Goal: Transaction & Acquisition: Purchase product/service

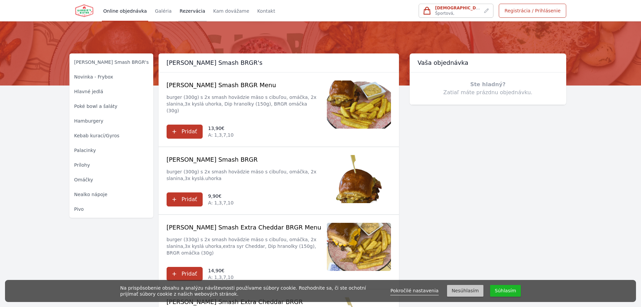
click at [178, 9] on link "Rezervácia" at bounding box center [192, 10] width 28 height 21
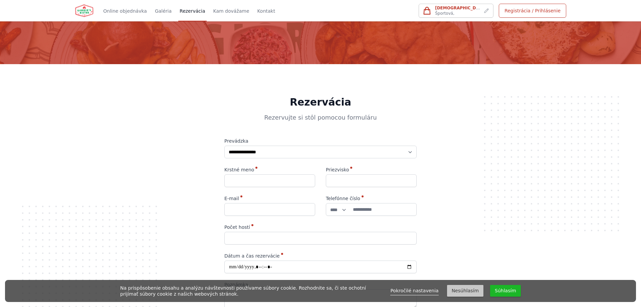
click at [197, 10] on div "Online objednávka Galéria Rezervácia Kam dovážame Kontakt" at bounding box center [189, 10] width 175 height 21
click at [212, 10] on link "Kam dovážame" at bounding box center [231, 10] width 39 height 21
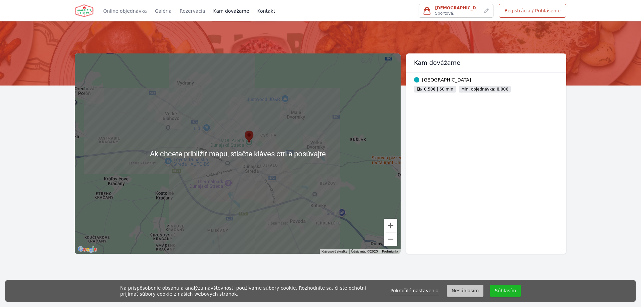
click at [256, 10] on link "Kontakt" at bounding box center [266, 10] width 21 height 21
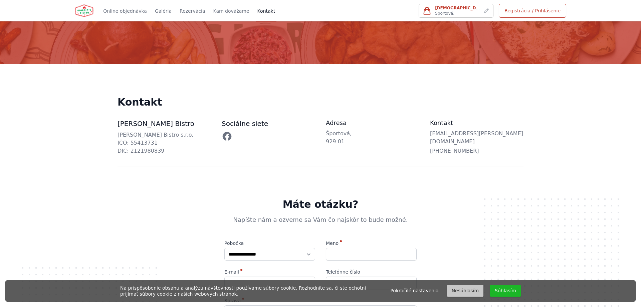
click at [227, 138] on icon at bounding box center [227, 136] width 11 height 11
click at [196, 181] on div "**********" at bounding box center [320, 300] width 641 height 268
click at [465, 6] on span "[DEMOGRAPHIC_DATA] na:" at bounding box center [464, 8] width 59 height 5
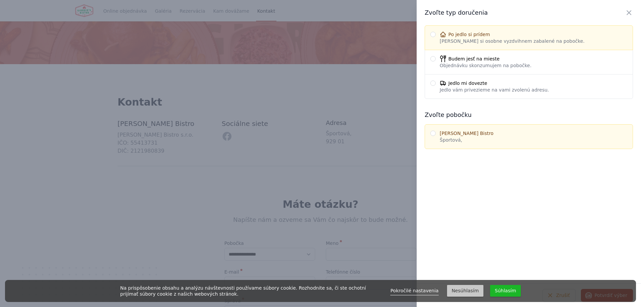
click at [377, 14] on div at bounding box center [320, 153] width 641 height 307
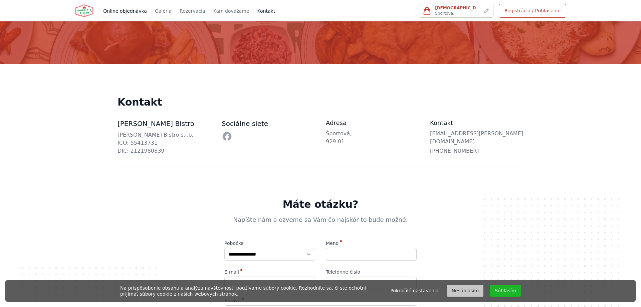
click at [132, 12] on link "Online objednávka" at bounding box center [125, 10] width 46 height 21
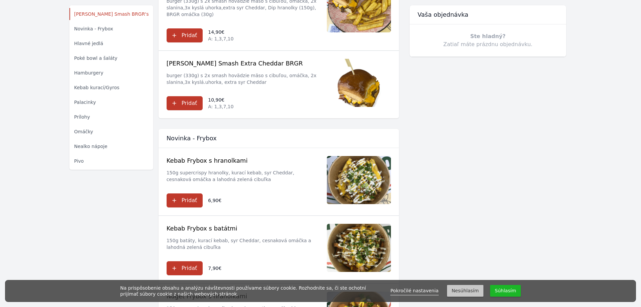
scroll to position [443, 0]
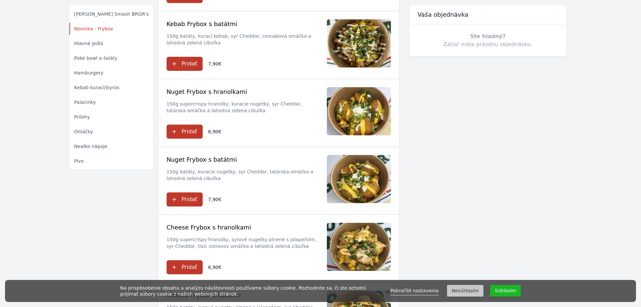
click at [503, 295] on button "Súhlasím" at bounding box center [505, 291] width 31 height 12
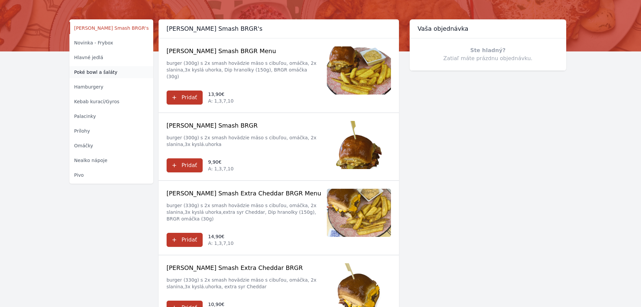
click at [100, 77] on link "Poké bowl a šaláty" at bounding box center [111, 72] width 84 height 12
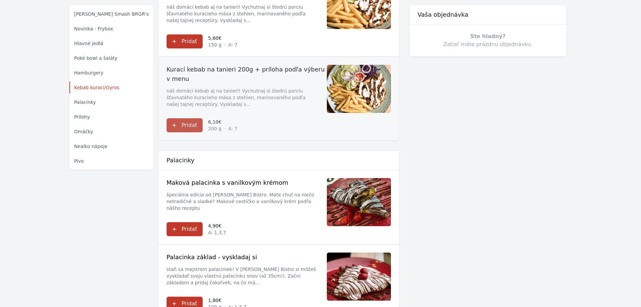
scroll to position [4170, 0]
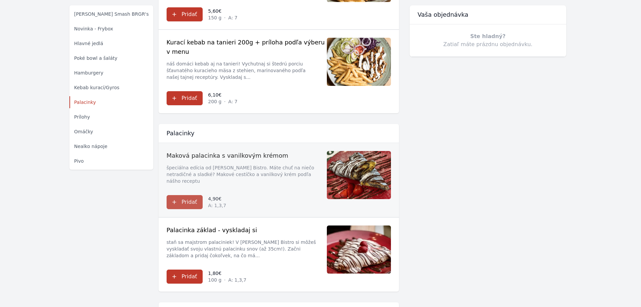
click at [188, 143] on span at bounding box center [279, 180] width 240 height 74
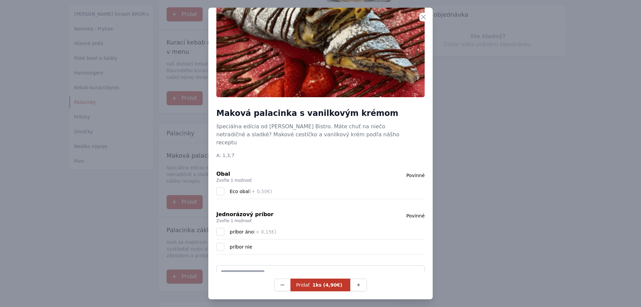
scroll to position [69, 0]
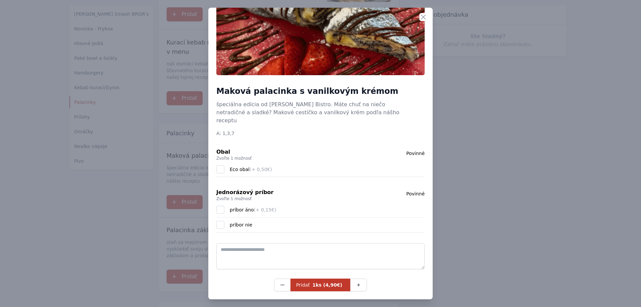
click at [510, 122] on div at bounding box center [320, 153] width 641 height 307
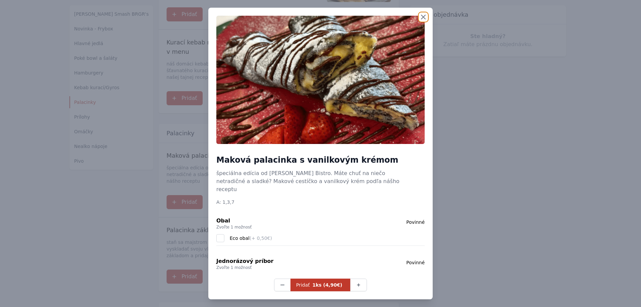
click at [423, 17] on icon "button" at bounding box center [424, 17] width 4 height 4
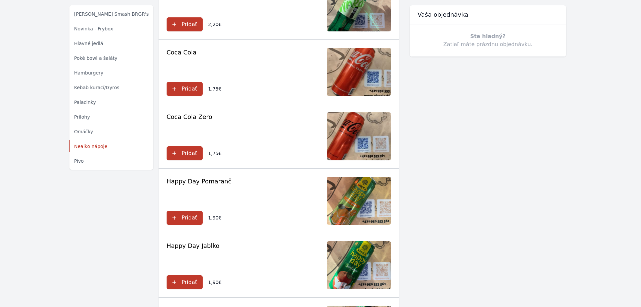
scroll to position [6010, 0]
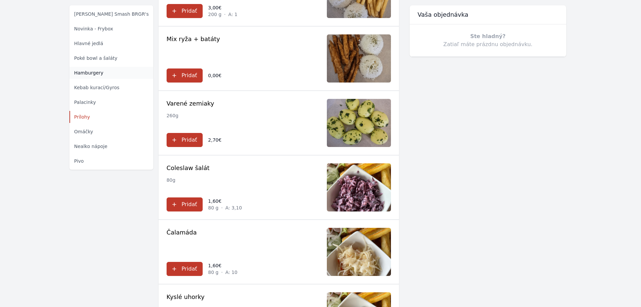
click at [78, 71] on span "Hamburgery" at bounding box center [88, 72] width 29 height 7
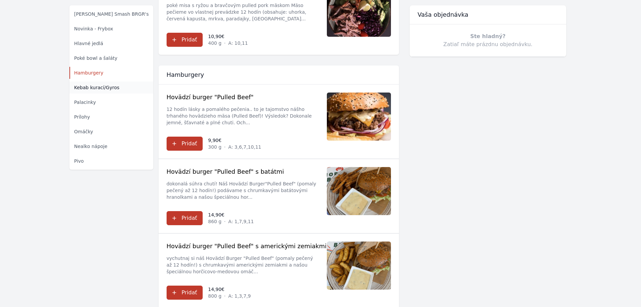
click at [97, 86] on span "Kebab kurací/Gyros" at bounding box center [96, 87] width 45 height 7
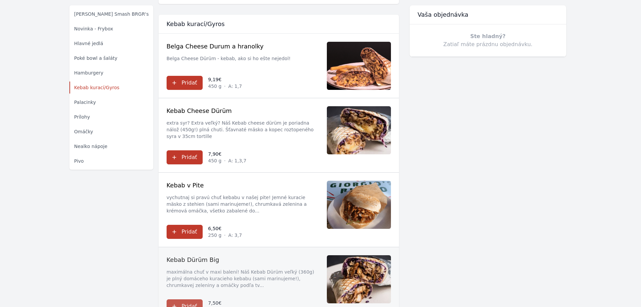
scroll to position [3653, 0]
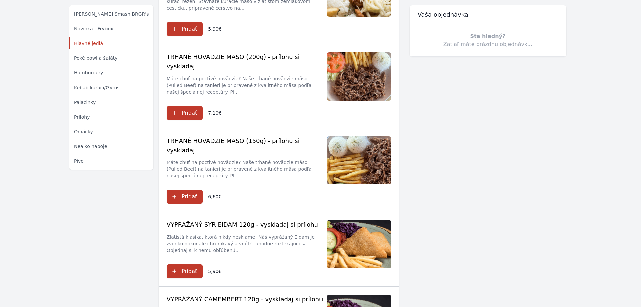
scroll to position [1643, 0]
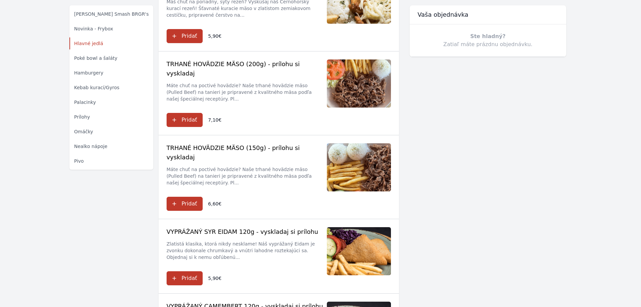
drag, startPoint x: 456, startPoint y: 201, endPoint x: 431, endPoint y: 125, distance: 80.1
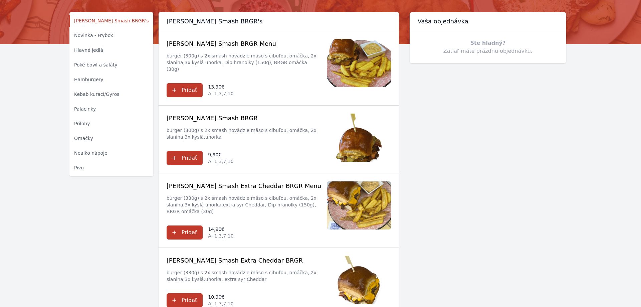
scroll to position [0, 0]
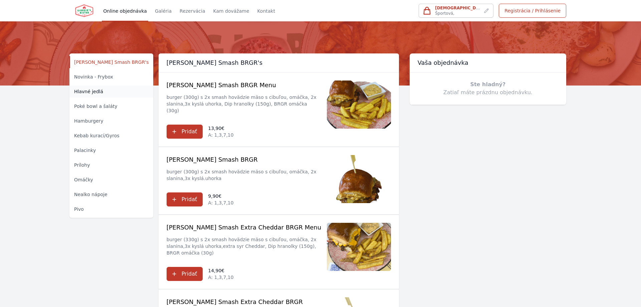
click at [96, 94] on span "Hlavné jedlá" at bounding box center [88, 91] width 29 height 7
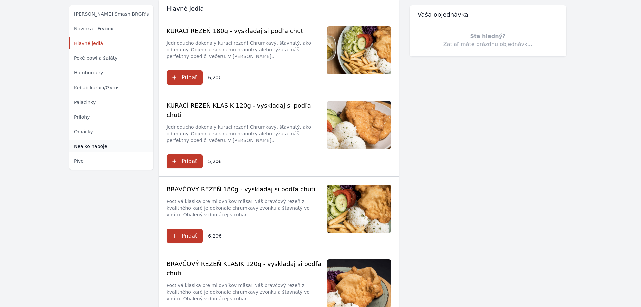
scroll to position [921, 0]
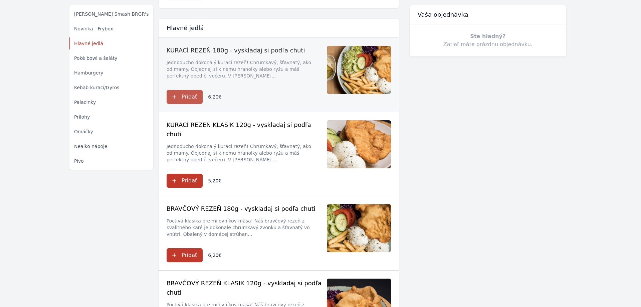
click at [189, 84] on span at bounding box center [279, 75] width 240 height 74
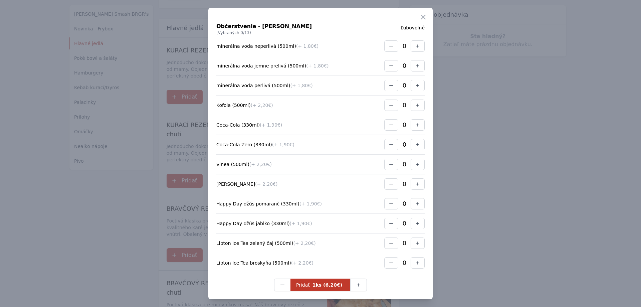
scroll to position [715, 0]
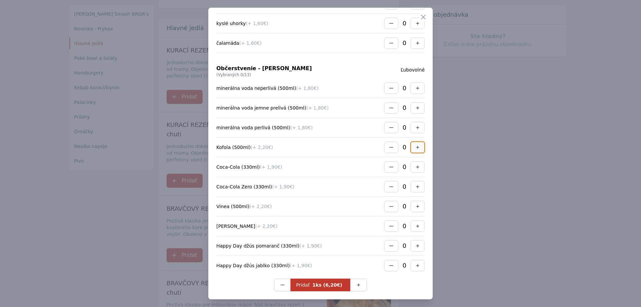
click at [421, 147] on button "button" at bounding box center [418, 147] width 14 height 11
drag, startPoint x: 421, startPoint y: 147, endPoint x: 411, endPoint y: 148, distance: 10.0
click at [420, 148] on button "button" at bounding box center [418, 147] width 14 height 11
click at [389, 148] on button "button" at bounding box center [391, 147] width 14 height 11
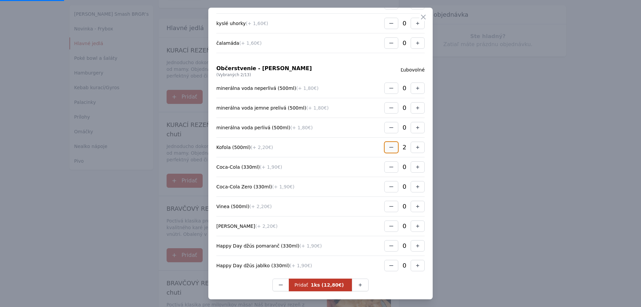
click at [389, 148] on button "button" at bounding box center [391, 147] width 14 height 11
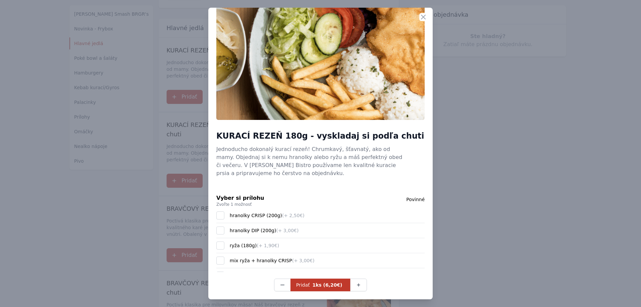
scroll to position [0, 0]
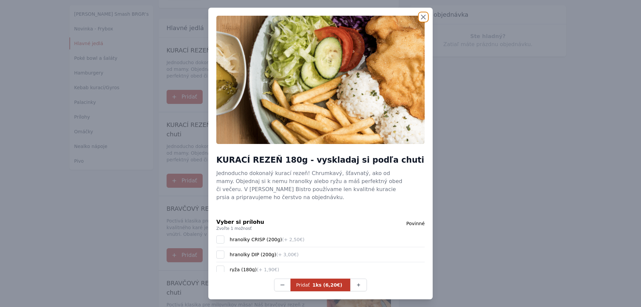
click at [424, 13] on icon "button" at bounding box center [424, 17] width 8 height 8
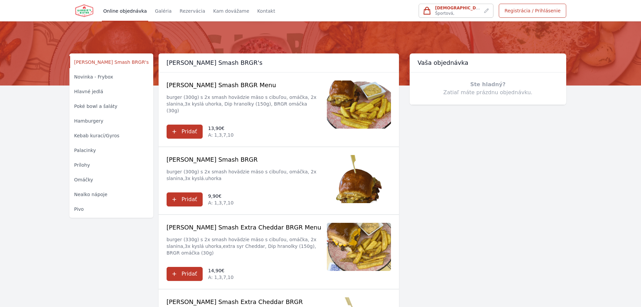
click at [148, 8] on div "Online objednávka Galéria Rezervácia Kam dovážame Kontakt" at bounding box center [189, 10] width 175 height 21
click at [154, 9] on link "Galéria" at bounding box center [163, 10] width 19 height 21
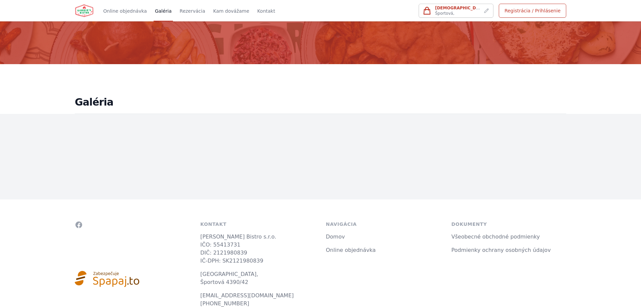
click at [8, 76] on div "Galéria Zvoľte deň" at bounding box center [320, 89] width 641 height 50
click at [183, 11] on link "Rezervácia" at bounding box center [192, 10] width 28 height 21
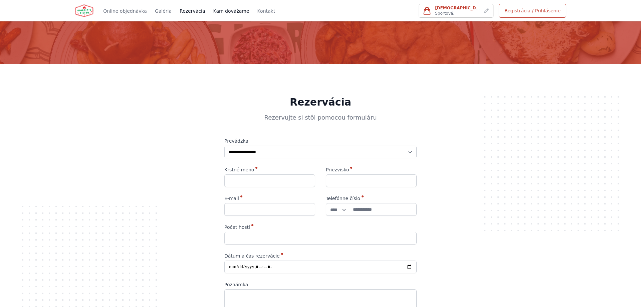
click at [218, 13] on link "Kam dovážame" at bounding box center [231, 10] width 39 height 21
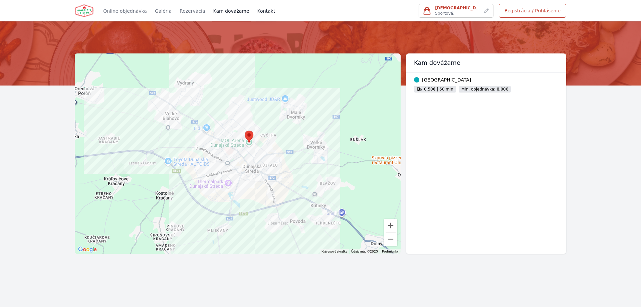
click at [256, 9] on link "Kontakt" at bounding box center [266, 10] width 21 height 21
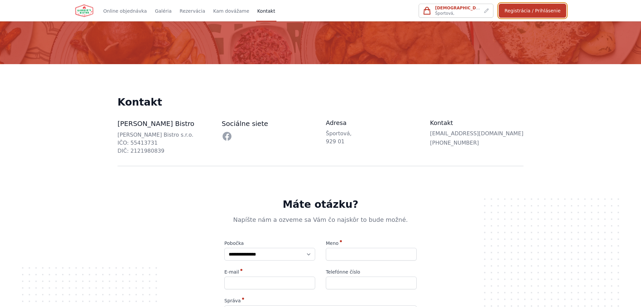
click at [552, 10] on link "Registrácia / Prihlásenie" at bounding box center [532, 11] width 67 height 14
